Goal: Browse casually

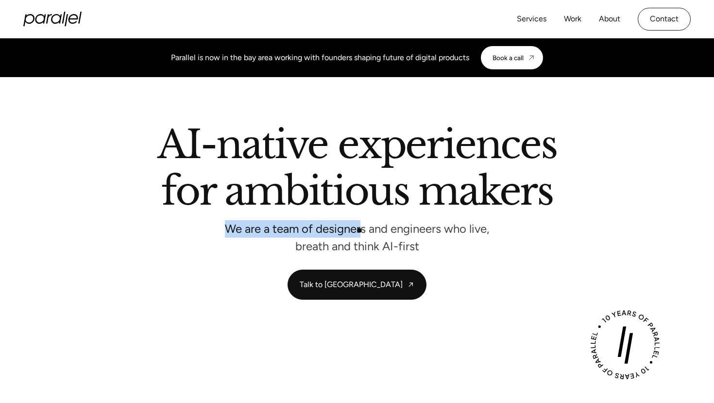
drag, startPoint x: 219, startPoint y: 229, endPoint x: 361, endPoint y: 230, distance: 142.3
click at [361, 230] on p "We are a team of designers and engineers who live, breath and think AI-first" at bounding box center [356, 238] width 291 height 26
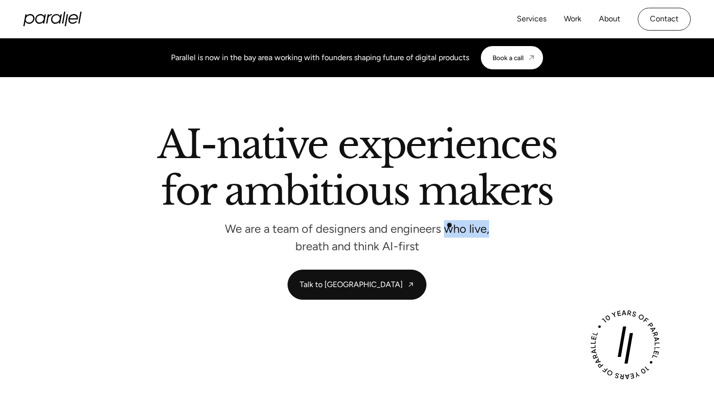
drag, startPoint x: 491, startPoint y: 228, endPoint x: 448, endPoint y: 225, distance: 43.8
click at [448, 225] on p "We are a team of designers and engineers who live, breath and think AI-first" at bounding box center [356, 238] width 291 height 26
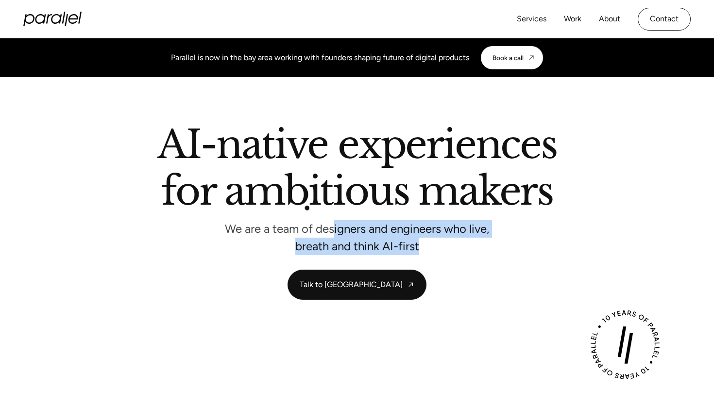
drag, startPoint x: 421, startPoint y: 244, endPoint x: 333, endPoint y: 222, distance: 91.6
click at [333, 225] on p "We are a team of designers and engineers who live, breath and think AI-first" at bounding box center [356, 238] width 291 height 26
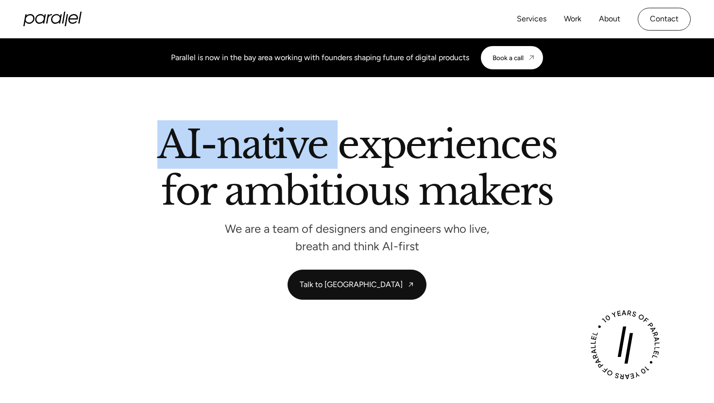
drag, startPoint x: 335, startPoint y: 139, endPoint x: 156, endPoint y: 151, distance: 179.5
click at [156, 151] on h2 "AI-native experiences for ambitious makers" at bounding box center [356, 170] width 553 height 89
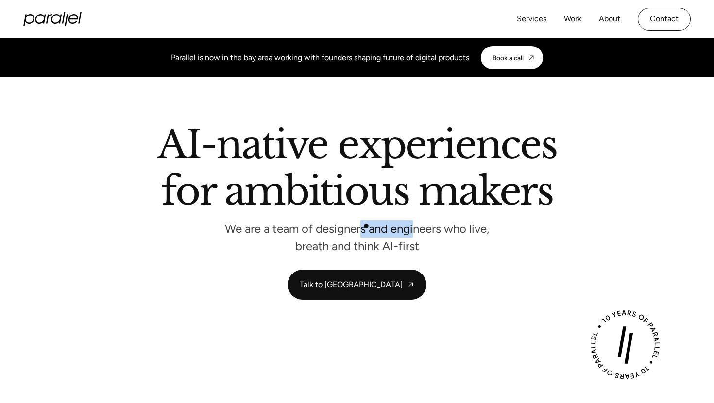
drag, startPoint x: 412, startPoint y: 226, endPoint x: 360, endPoint y: 226, distance: 52.0
click at [360, 226] on p "We are a team of designers and engineers who live, breath and think AI-first" at bounding box center [356, 238] width 291 height 26
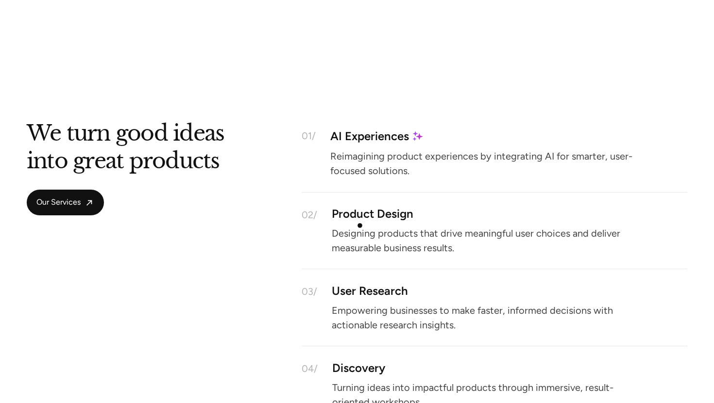
scroll to position [835, 0]
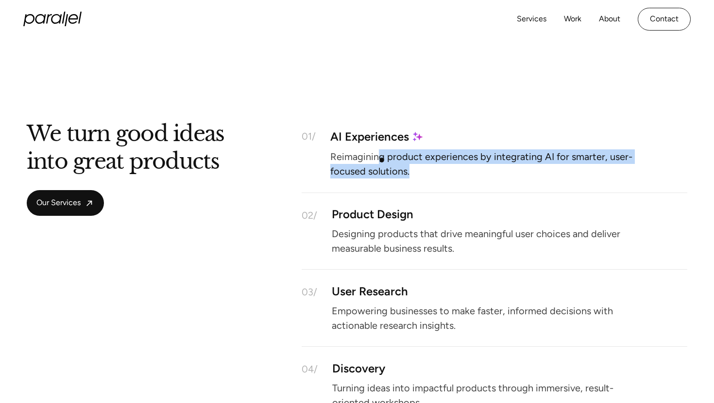
drag, startPoint x: 417, startPoint y: 168, endPoint x: 376, endPoint y: 154, distance: 42.7
click at [376, 154] on p "Reimagining product experiences by integrating AI for smarter, user-focused sol…" at bounding box center [488, 163] width 316 height 21
